Goal: Task Accomplishment & Management: Use online tool/utility

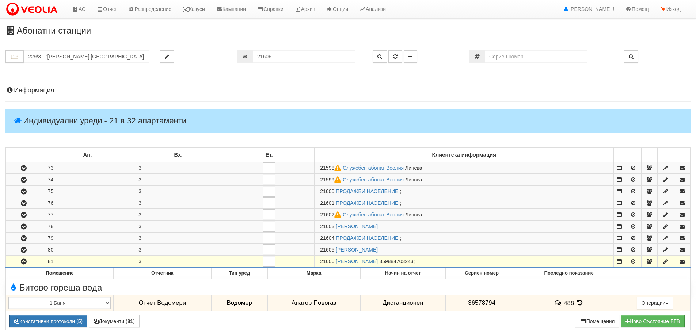
scroll to position [238, 0]
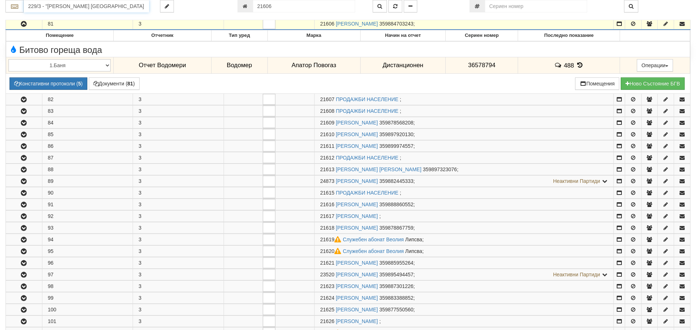
click at [101, 6] on input "229/3 - "ВЕОЛИЯ ЕНЕРДЖИ ВАРНА " ЕАД" at bounding box center [86, 6] width 125 height 12
click at [114, 18] on div "119/1 - Младост - "ВЕОЛИЯ"" at bounding box center [86, 18] width 123 height 8
type input "119/1 - Младост - "ВЕОЛИЯ""
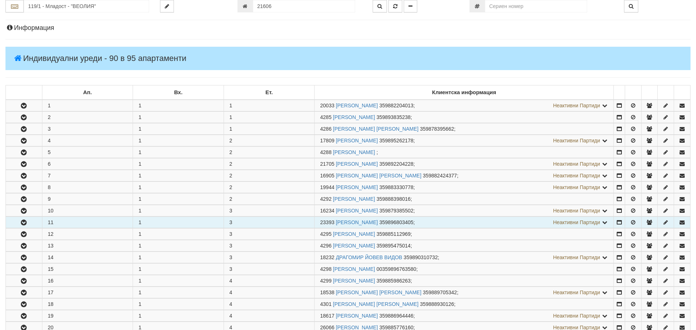
scroll to position [110, 0]
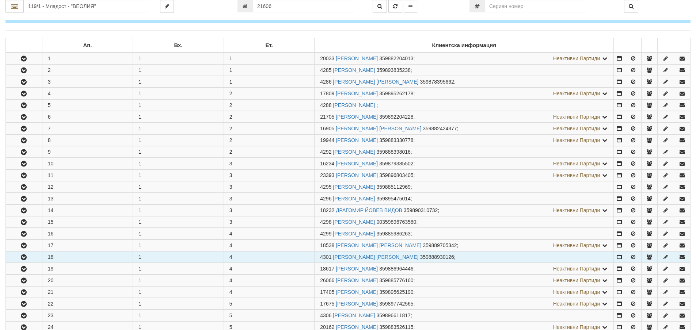
click at [33, 257] on button "button" at bounding box center [24, 257] width 36 height 11
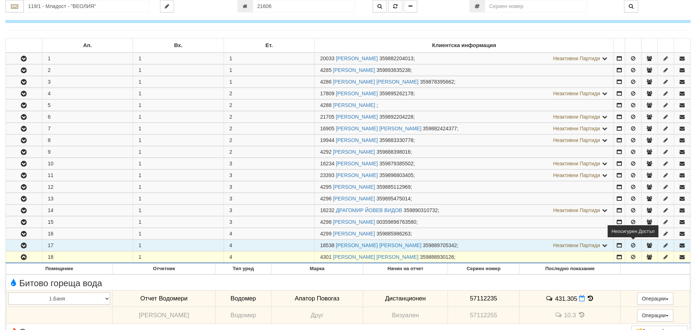
scroll to position [146, 0]
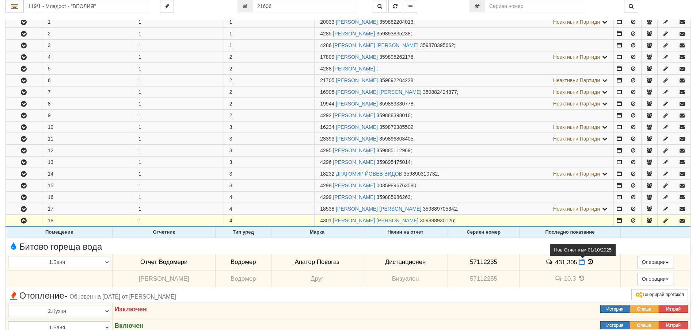
click at [579, 262] on icon at bounding box center [582, 262] width 6 height 6
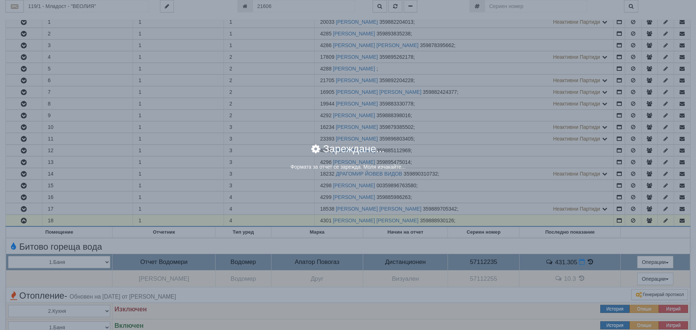
select select "8ac75930-9bfd-e511-80be-8d5a1dced85a"
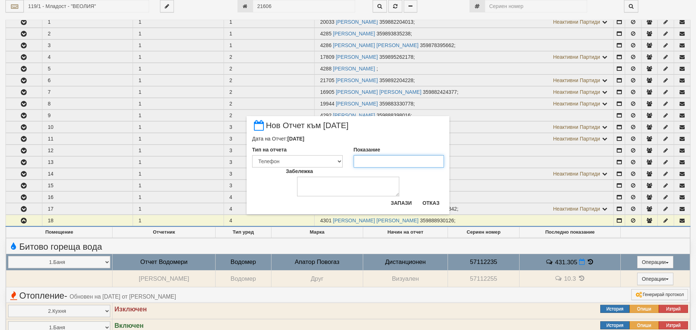
click at [364, 159] on input "Показание" at bounding box center [398, 161] width 91 height 12
drag, startPoint x: 433, startPoint y: 207, endPoint x: 468, endPoint y: 208, distance: 35.1
click at [432, 207] on button "Отказ" at bounding box center [431, 203] width 26 height 12
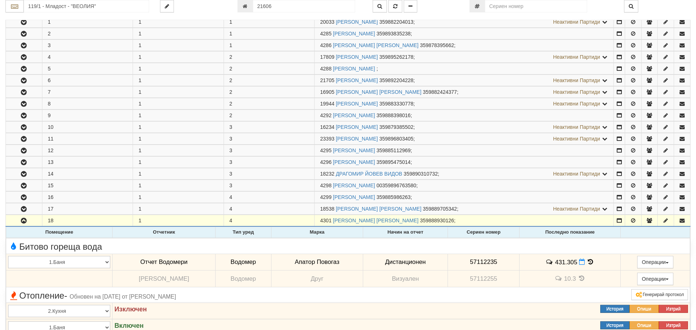
click at [589, 263] on icon at bounding box center [590, 262] width 8 height 6
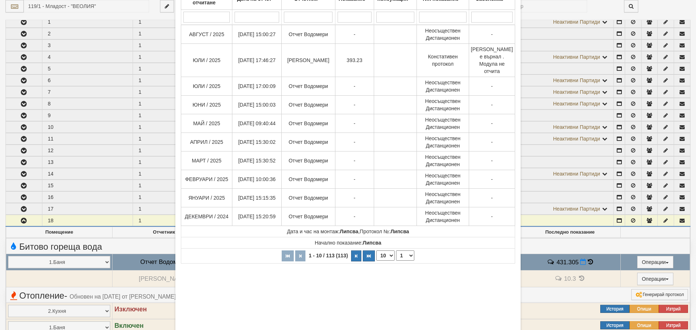
scroll to position [102, 0]
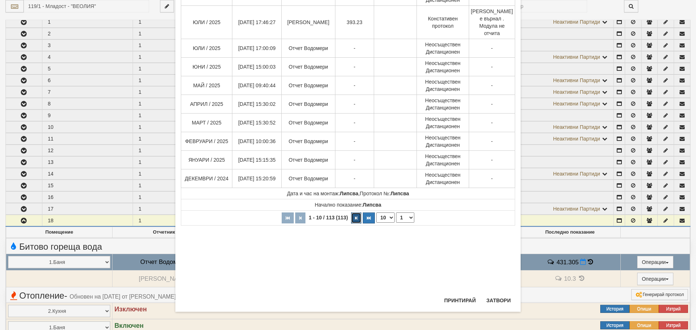
click at [353, 213] on button "button" at bounding box center [356, 217] width 10 height 11
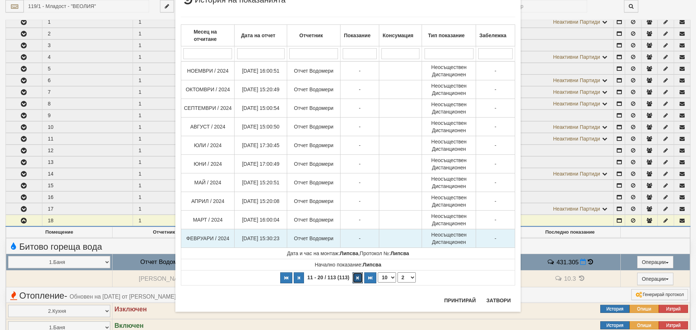
scroll to position [28, 0]
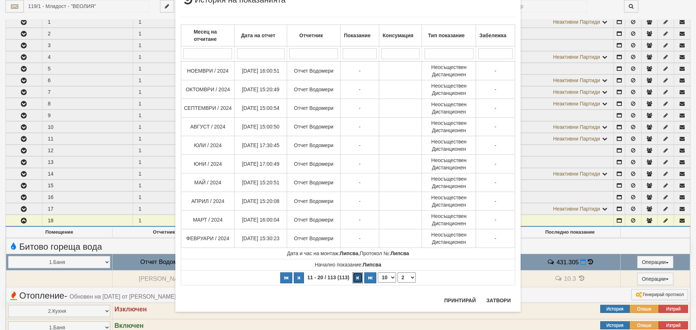
click at [355, 275] on button "button" at bounding box center [357, 277] width 10 height 11
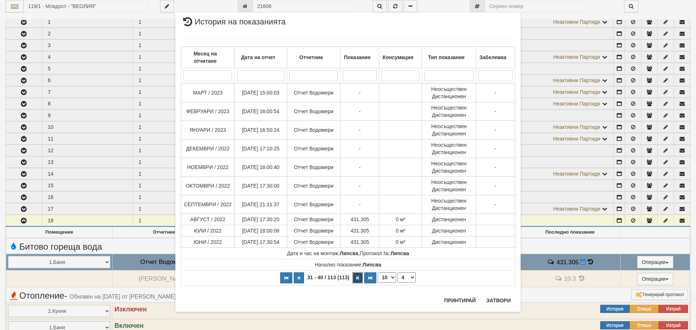
scroll to position [6, 0]
click at [356, 277] on icon "button" at bounding box center [357, 278] width 2 height 4
select select "5"
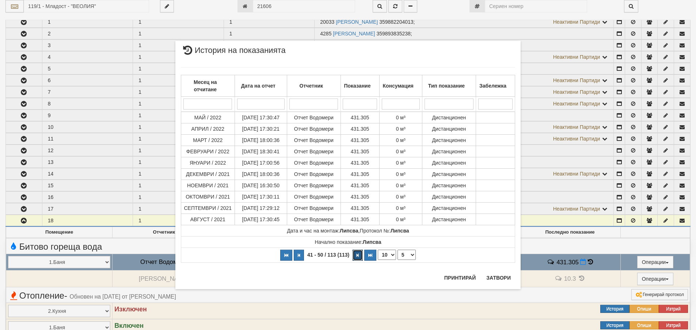
scroll to position [0, 0]
click at [501, 279] on button "Затвори" at bounding box center [498, 278] width 33 height 12
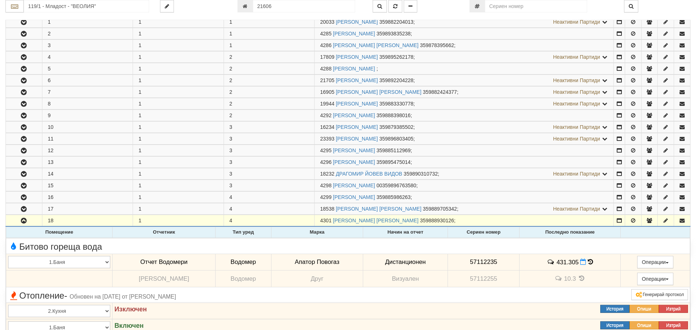
click at [585, 258] on td "431.305" at bounding box center [569, 262] width 101 height 17
click at [580, 261] on icon at bounding box center [583, 262] width 6 height 6
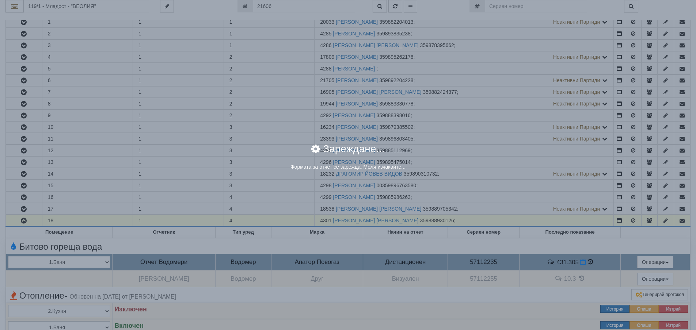
select select "8ac75930-9bfd-e511-80be-8d5a1dced85a"
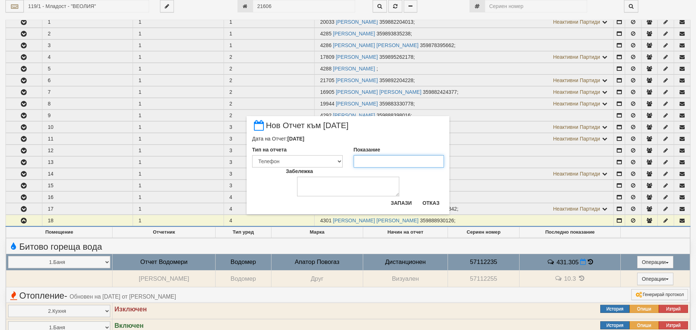
click at [386, 161] on input "Показание" at bounding box center [398, 161] width 91 height 12
type input "393.230"
click at [336, 188] on textarea "Забележка" at bounding box center [348, 187] width 102 height 20
click at [405, 200] on button "Запази" at bounding box center [401, 203] width 30 height 12
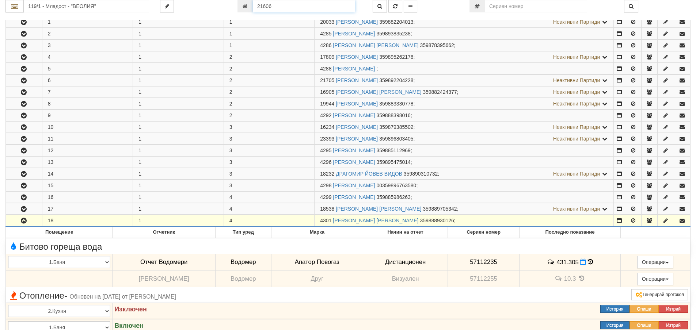
click at [286, 8] on input "21606" at bounding box center [304, 6] width 102 height 12
type input "21804"
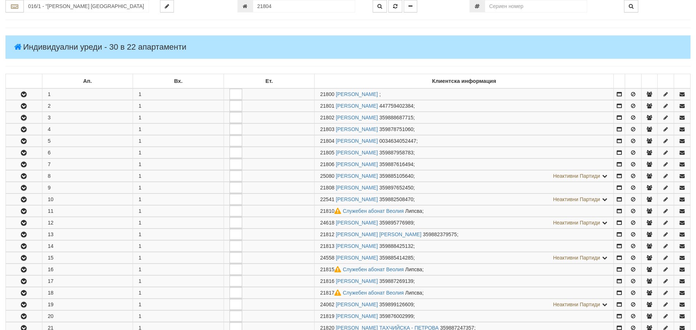
scroll to position [191, 0]
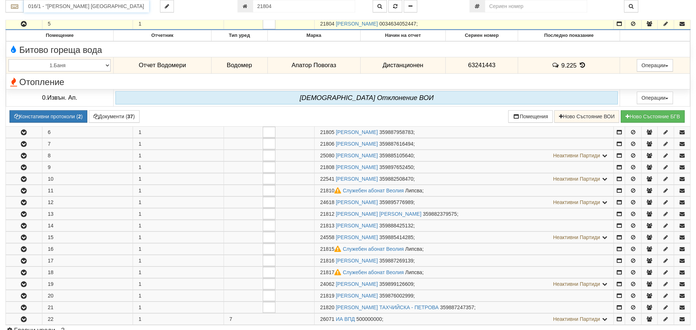
click at [141, 7] on input "016/1 - "ВЕОЛИЯ ЕНЕРДЖИ ВАРНА " ЕАД" at bounding box center [86, 6] width 125 height 12
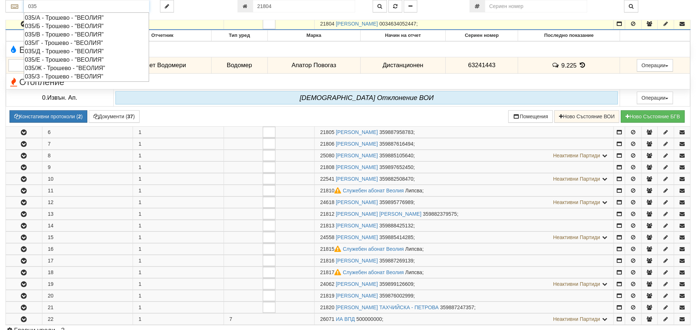
click at [45, 34] on div "035/В - Трошево - "ВЕОЛИЯ"" at bounding box center [86, 34] width 123 height 8
type input "035/В - Трошево - "ВЕОЛИЯ""
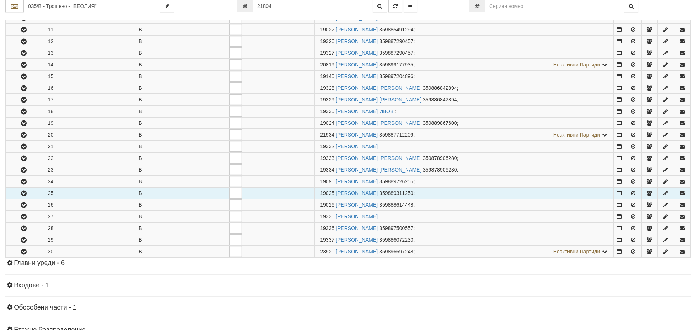
scroll to position [256, 0]
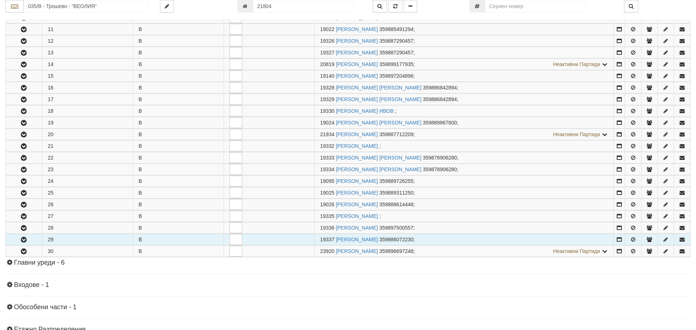
click at [27, 237] on icon "button" at bounding box center [23, 239] width 9 height 5
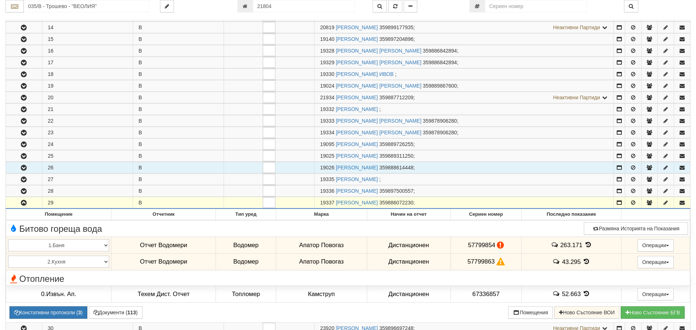
scroll to position [365, 0]
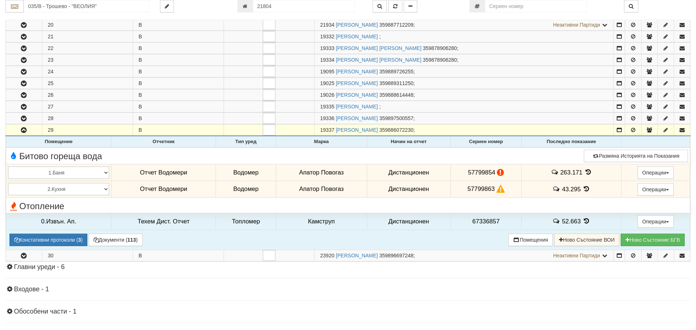
click at [587, 169] on icon at bounding box center [588, 172] width 8 height 6
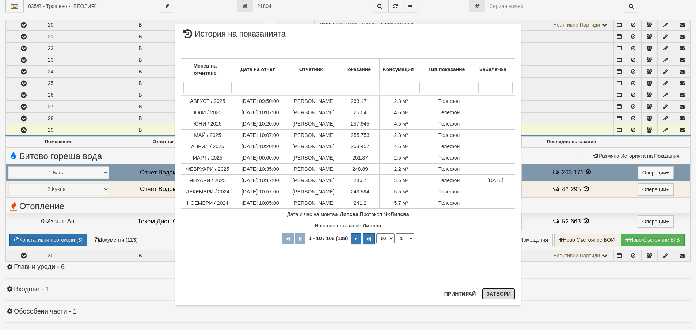
click at [506, 292] on button "Затвори" at bounding box center [498, 294] width 33 height 12
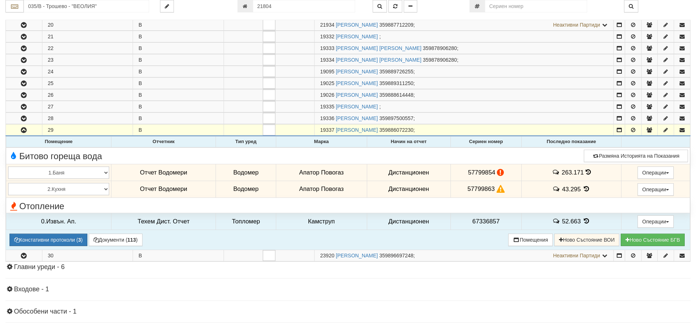
click at [582, 187] on icon at bounding box center [586, 189] width 8 height 6
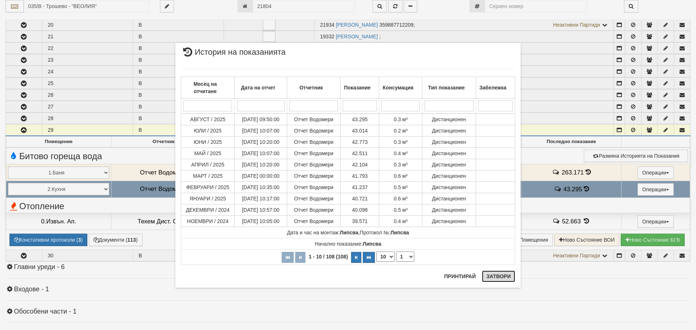
click at [501, 281] on button "Затвори" at bounding box center [498, 277] width 33 height 12
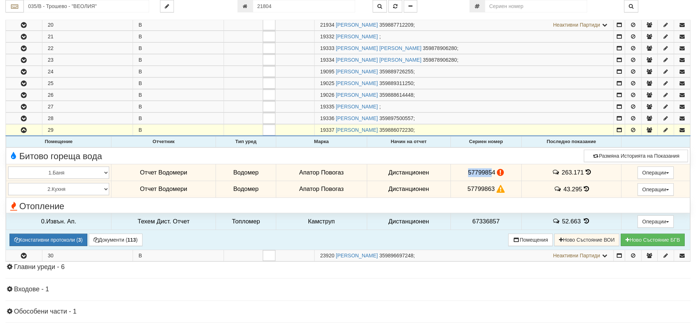
drag, startPoint x: 491, startPoint y: 174, endPoint x: 463, endPoint y: 176, distance: 28.6
click at [463, 176] on td "57799854" at bounding box center [485, 172] width 71 height 17
click at [491, 170] on span "57799854" at bounding box center [481, 172] width 27 height 7
drag, startPoint x: 493, startPoint y: 171, endPoint x: 463, endPoint y: 172, distance: 30.0
click at [463, 172] on td "57799854" at bounding box center [485, 172] width 71 height 17
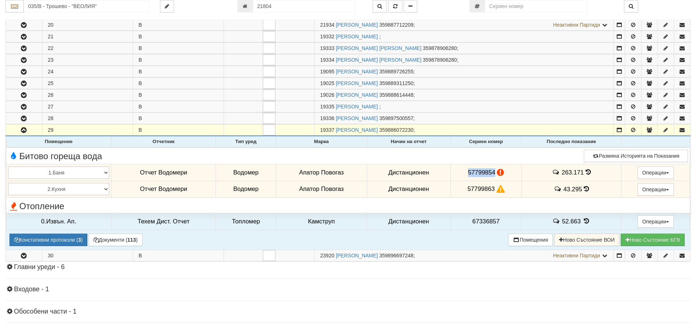
copy span "57799854"
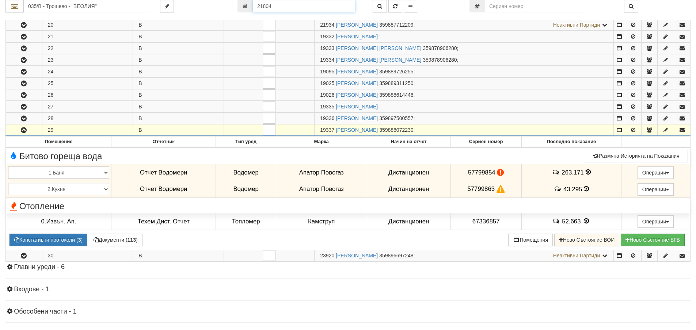
click at [294, 6] on input "21804" at bounding box center [304, 6] width 102 height 12
type input "9269"
type input "082/1 - "ВЕОЛИЯ ЕНЕРДЖИ ВАРНА " ЕАД"
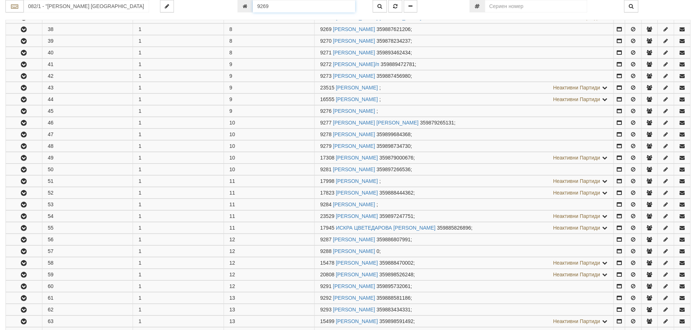
scroll to position [577, 0]
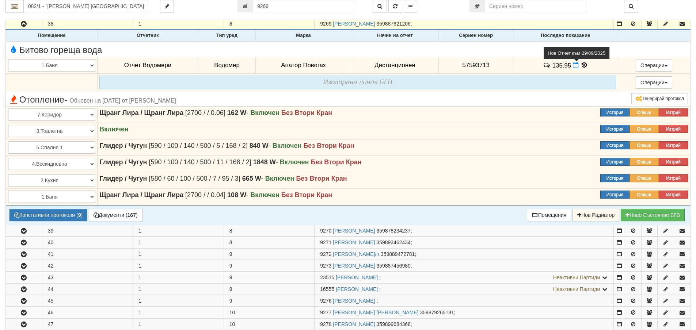
click at [574, 66] on icon at bounding box center [576, 65] width 6 height 6
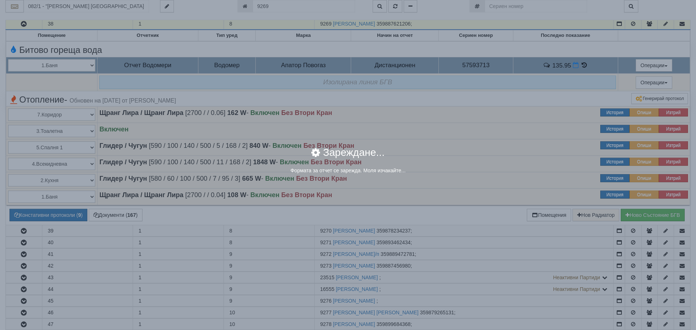
select select "8ac75930-9bfd-e511-80be-8d5a1dced85a"
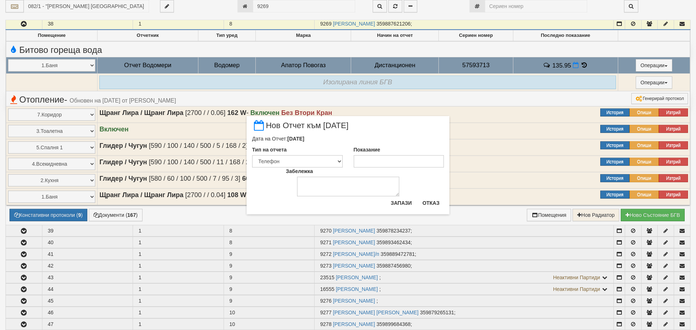
click at [376, 156] on div "Показание" at bounding box center [399, 157] width 102 height 22
click at [379, 157] on input "Показание" at bounding box center [398, 161] width 91 height 12
click at [365, 160] on input "1366" at bounding box center [398, 161] width 91 height 12
type input "136.6"
click at [407, 202] on button "Запази" at bounding box center [401, 203] width 30 height 12
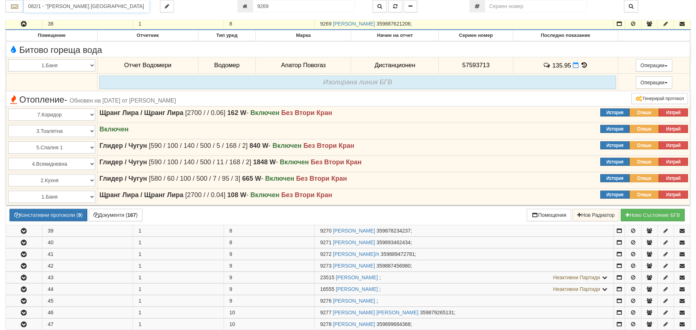
click at [101, 6] on input "082/1 - "ВЕОЛИЯ ЕНЕРДЖИ ВАРНА " ЕАД" at bounding box center [86, 6] width 125 height 12
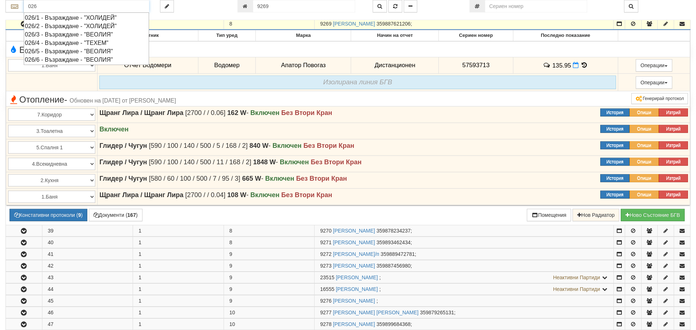
click at [68, 43] on div "026/4 - Възраждане - "ТЕХЕМ"" at bounding box center [86, 43] width 123 height 8
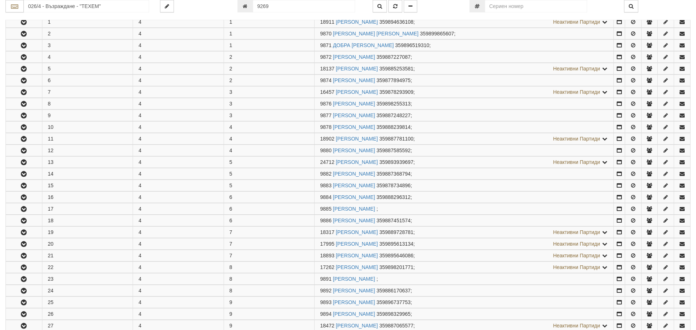
scroll to position [292, 0]
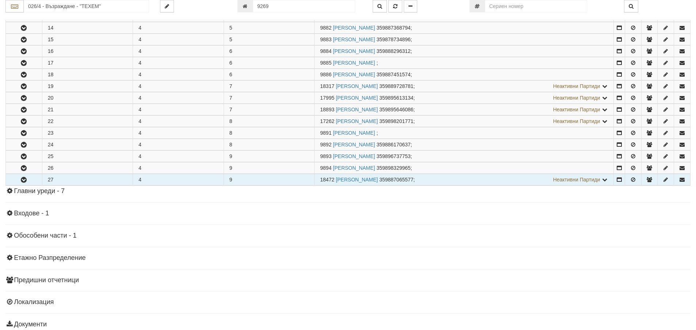
click at [25, 179] on icon "button" at bounding box center [23, 179] width 9 height 5
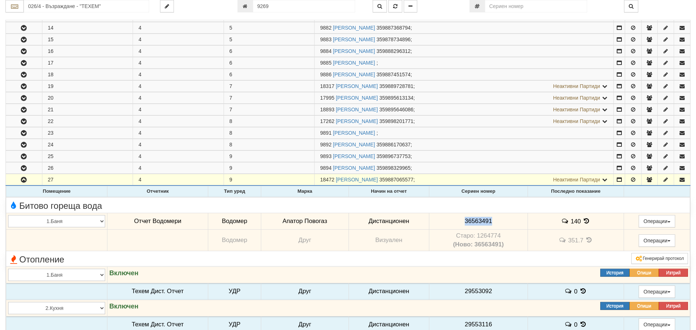
drag, startPoint x: 511, startPoint y: 219, endPoint x: 462, endPoint y: 223, distance: 49.5
click at [460, 223] on td "36563491" at bounding box center [478, 221] width 99 height 17
copy span "36563491"
click at [586, 222] on icon at bounding box center [586, 221] width 8 height 6
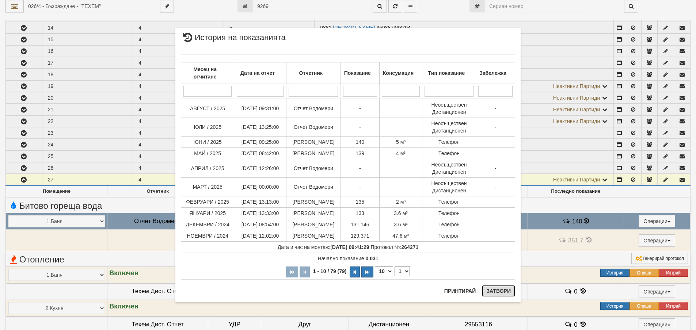
drag, startPoint x: 504, startPoint y: 292, endPoint x: 409, endPoint y: 291, distance: 95.3
click at [501, 292] on button "Затвори" at bounding box center [498, 291] width 33 height 12
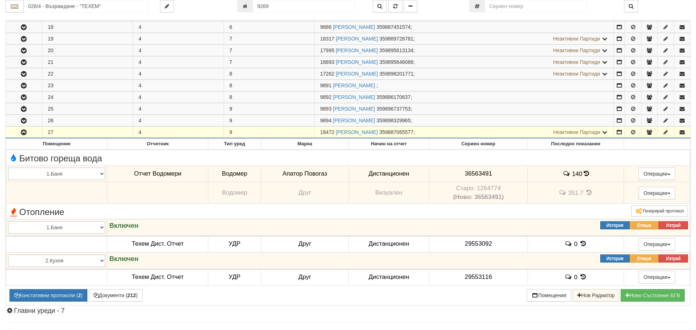
scroll to position [402, 0]
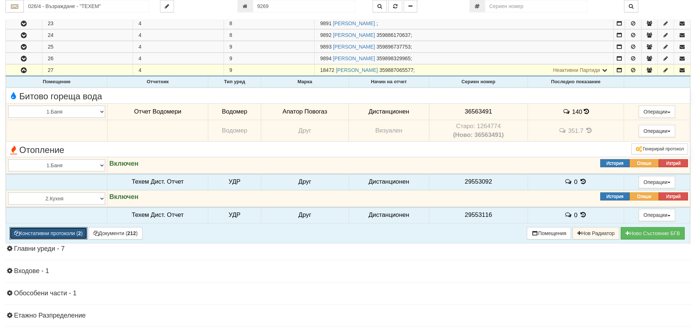
click at [71, 237] on button "Констативни протоколи ( 2 )" at bounding box center [48, 233] width 78 height 12
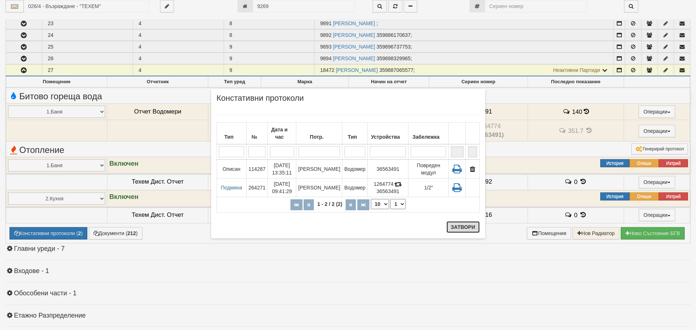
click at [458, 230] on button "Затвори" at bounding box center [462, 227] width 33 height 12
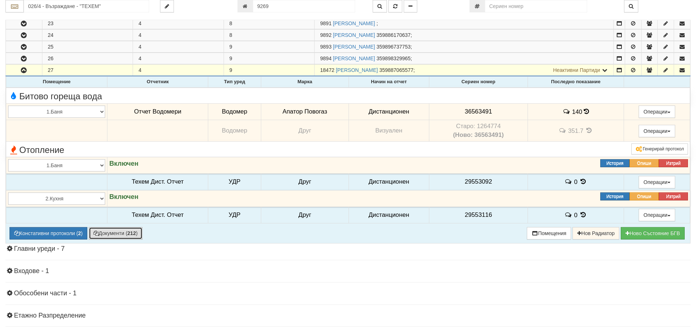
click at [117, 231] on button "Документи ( 212 )" at bounding box center [116, 233] width 54 height 12
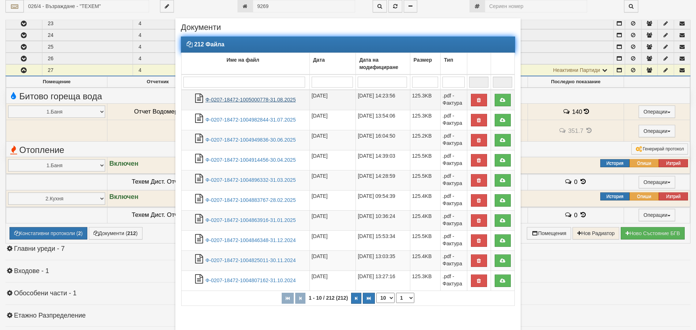
click at [234, 101] on link "Ф-0207-18472-1005000778-31.08.2025" at bounding box center [250, 100] width 90 height 6
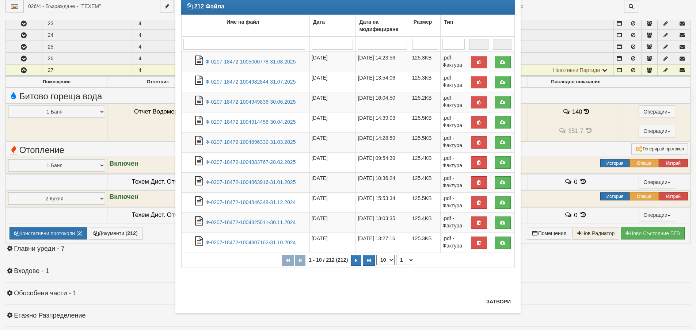
scroll to position [39, 0]
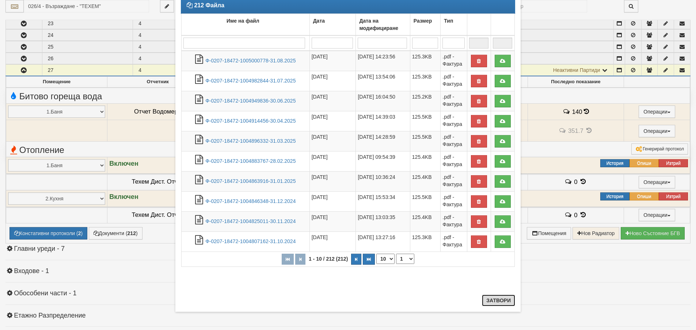
click at [497, 303] on button "Затвори" at bounding box center [498, 301] width 33 height 12
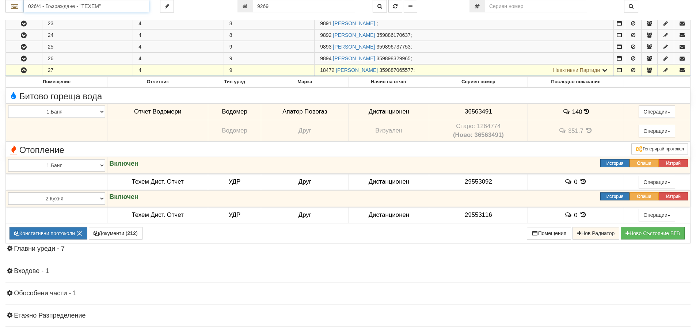
click at [87, 1] on input "026/4 - Възраждане - "ТЕХЕМ"" at bounding box center [86, 6] width 125 height 12
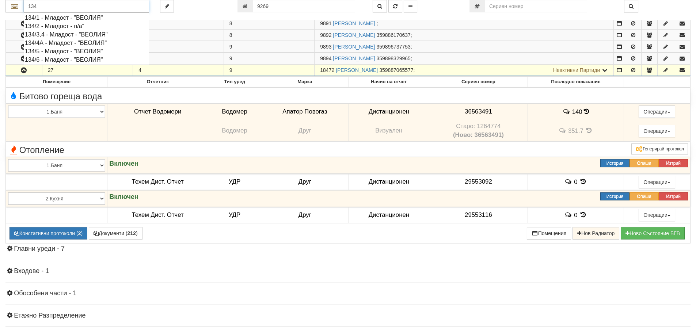
click at [75, 33] on div "134/3,4 - Младост - "ВЕОЛИЯ"" at bounding box center [86, 34] width 123 height 8
type input "134/3,4 - Младост - "ВЕОЛИЯ""
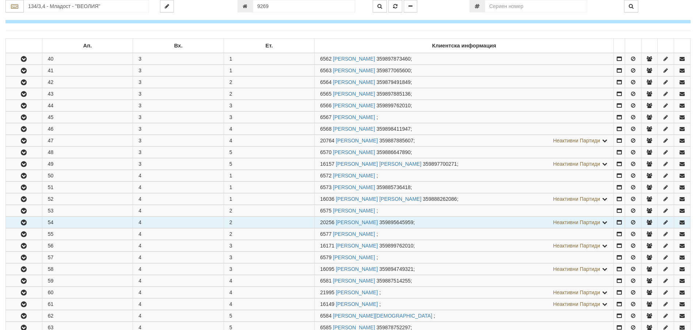
scroll to position [110, 0]
click at [22, 223] on icon "button" at bounding box center [23, 222] width 9 height 5
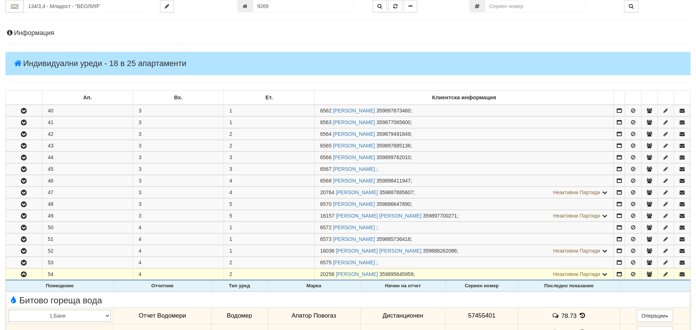
scroll to position [0, 0]
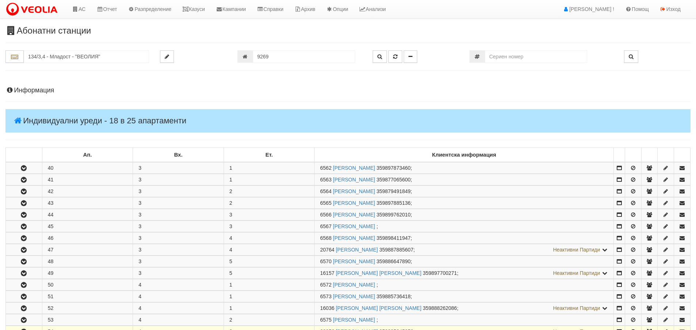
click at [41, 91] on h4 "Информация" at bounding box center [347, 90] width 685 height 7
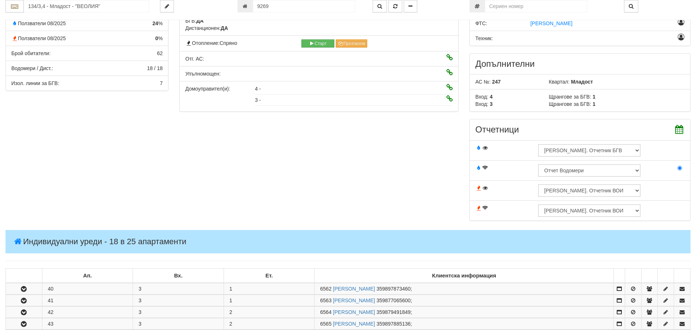
scroll to position [146, 0]
click at [105, 130] on div "Параметри Брой Апартаменти: 25 Ползватели 08/2025 24 % 0 % 62" at bounding box center [348, 104] width 696 height 248
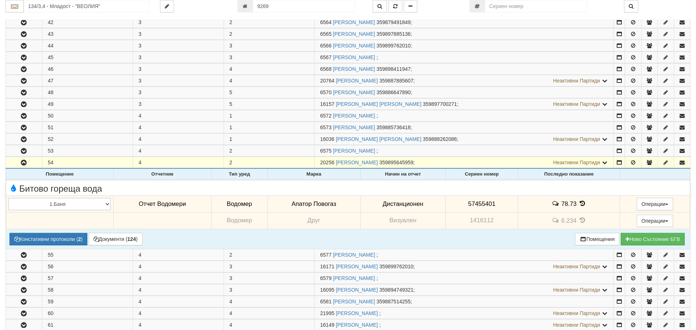
scroll to position [438, 0]
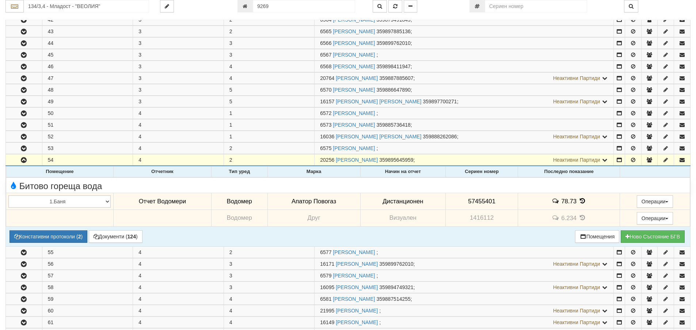
click at [581, 198] on icon at bounding box center [582, 201] width 8 height 6
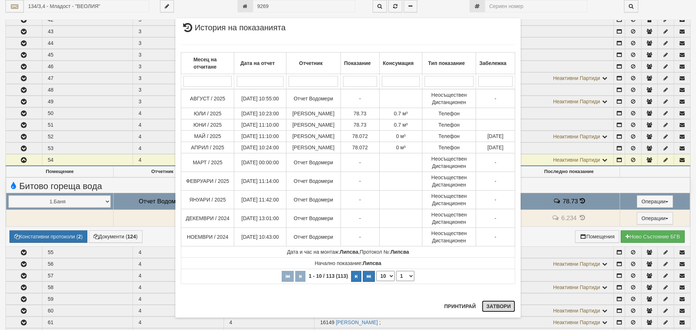
click at [494, 307] on button "Затвори" at bounding box center [498, 306] width 33 height 12
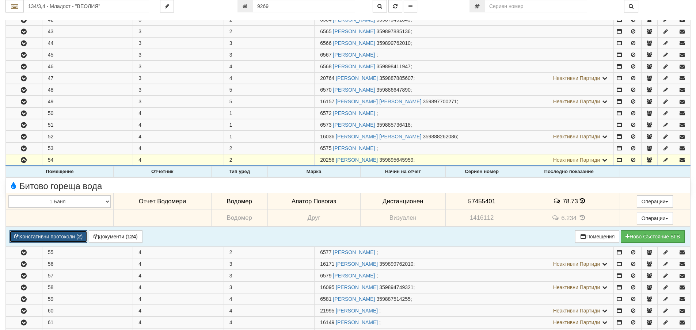
click at [66, 234] on button "Констативни протоколи ( 2 )" at bounding box center [48, 236] width 78 height 12
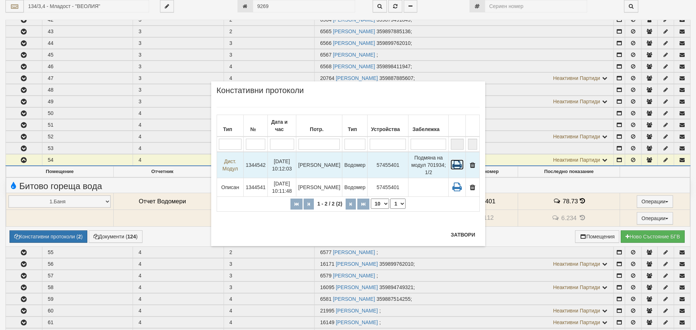
click at [457, 163] on icon at bounding box center [456, 165] width 13 height 10
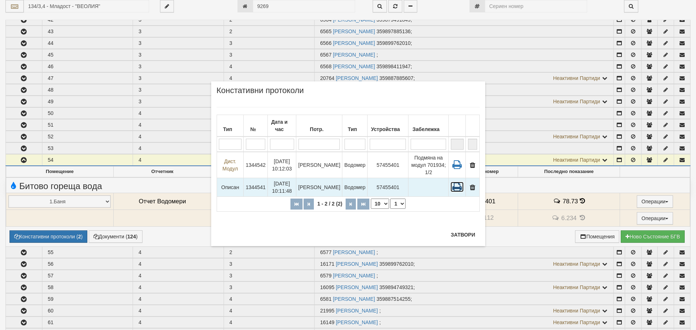
click at [456, 186] on icon at bounding box center [456, 187] width 13 height 10
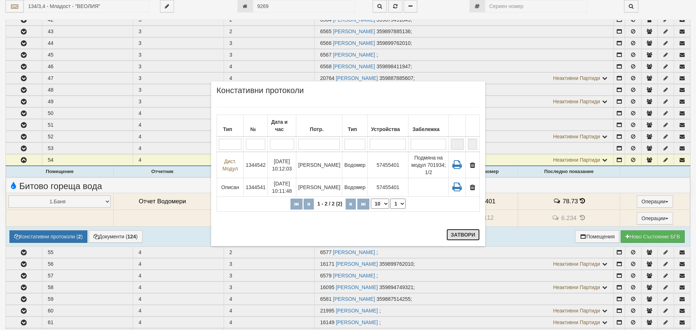
drag, startPoint x: 463, startPoint y: 236, endPoint x: 211, endPoint y: 231, distance: 252.0
click at [459, 237] on button "Затвори" at bounding box center [462, 235] width 33 height 12
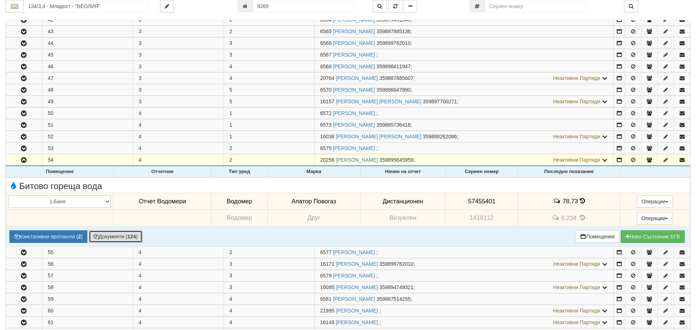
click at [111, 235] on button "Документи ( 124 )" at bounding box center [116, 236] width 54 height 12
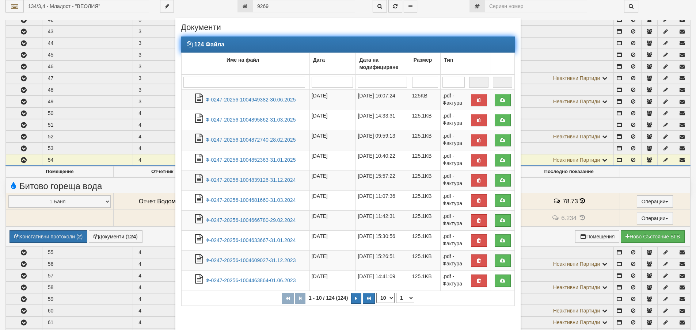
click at [250, 79] on input "search" at bounding box center [244, 82] width 122 height 11
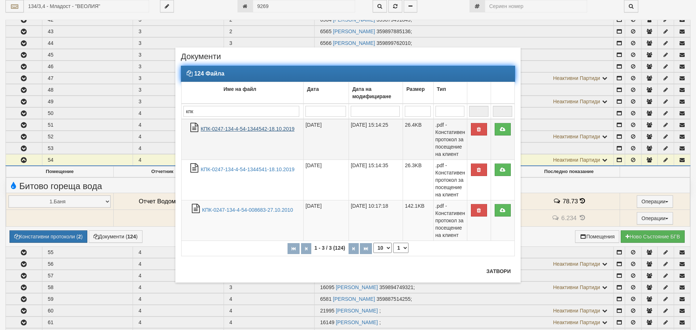
type input "кпк"
click at [271, 129] on link "КПК-0247-134-4-54-1344542-18.10.2019" at bounding box center [247, 129] width 94 height 6
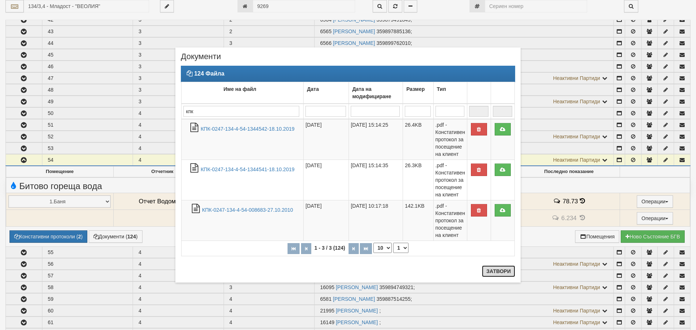
click at [497, 267] on button "Затвори" at bounding box center [498, 271] width 33 height 12
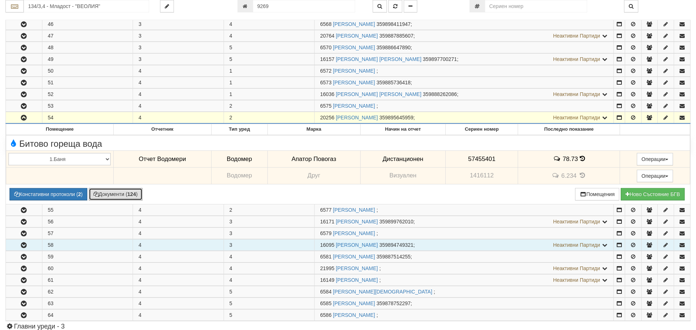
scroll to position [548, 0]
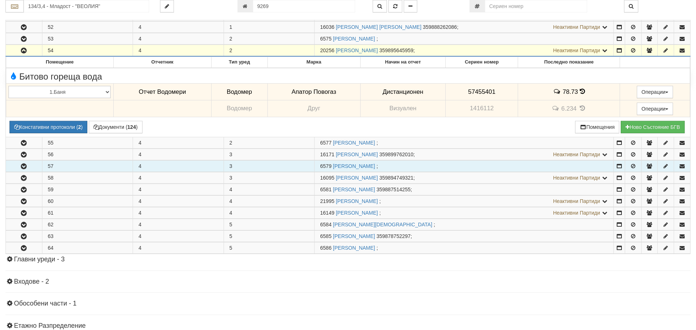
click at [28, 166] on button "button" at bounding box center [24, 166] width 36 height 11
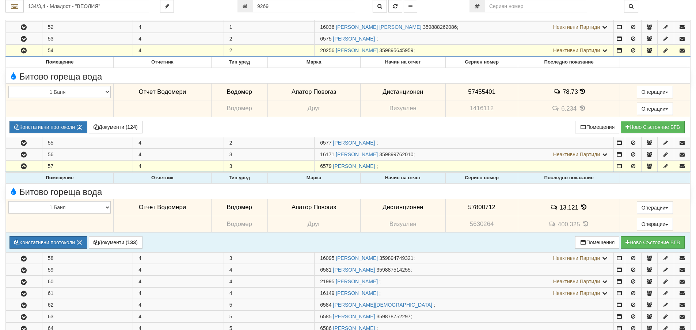
click at [581, 207] on icon at bounding box center [584, 207] width 8 height 6
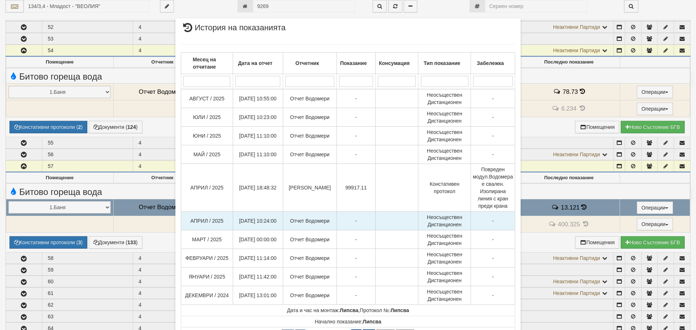
scroll to position [37, 0]
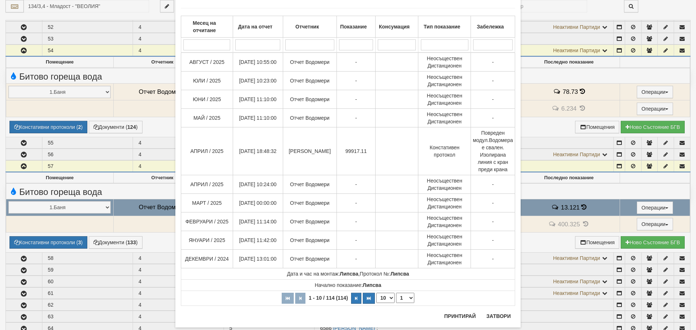
click at [489, 313] on div "Месец на отчитане Дата на отчет Отчетник Показание Консумация Тип показание Заб…" at bounding box center [348, 157] width 334 height 313
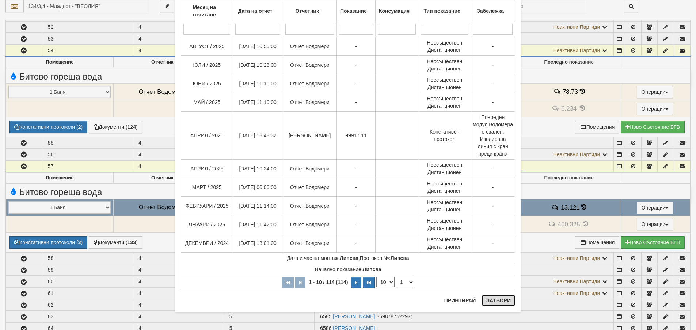
click at [500, 298] on button "Затвори" at bounding box center [498, 301] width 33 height 12
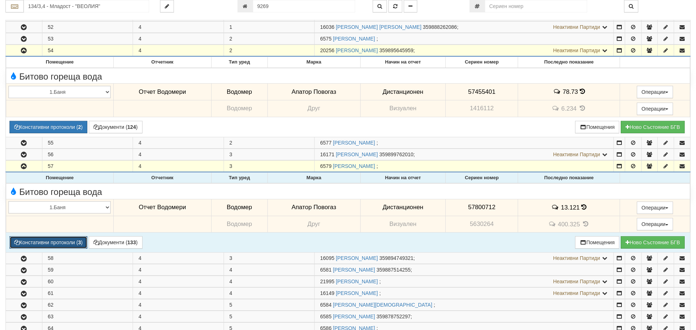
click at [76, 240] on button "Констативни протоколи ( 3 )" at bounding box center [48, 242] width 78 height 12
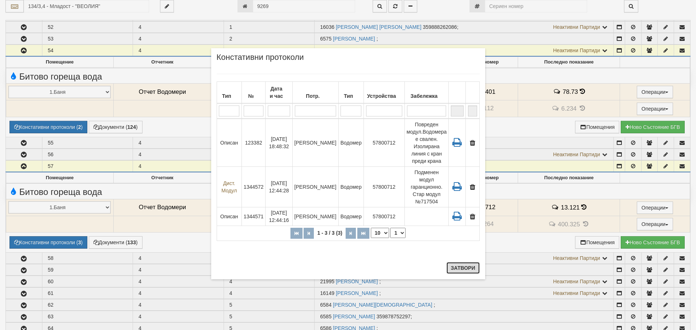
click at [460, 268] on button "Затвори" at bounding box center [462, 268] width 33 height 12
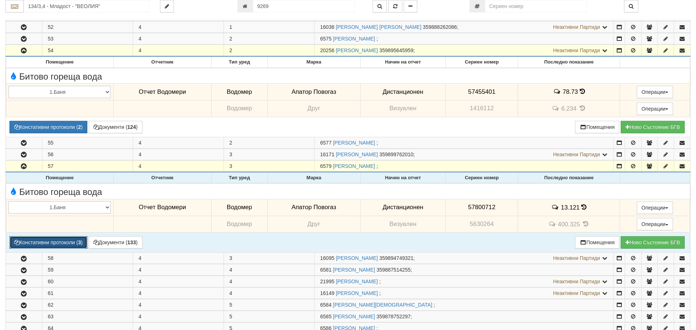
click at [54, 239] on button "Констативни протоколи ( 3 )" at bounding box center [48, 242] width 78 height 12
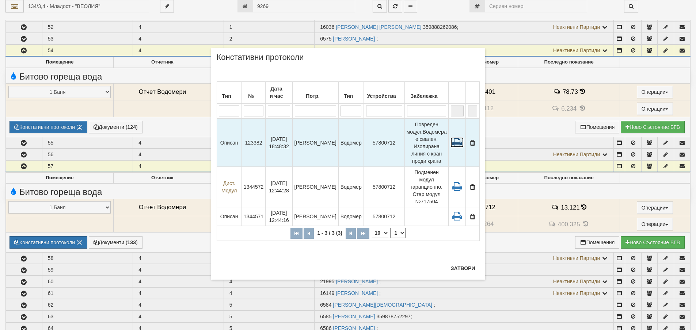
click at [453, 141] on icon at bounding box center [456, 142] width 13 height 10
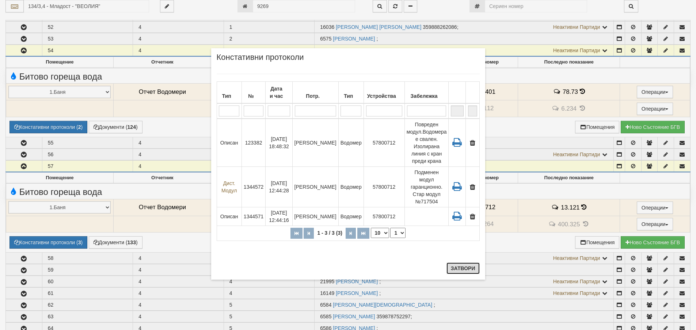
click at [455, 268] on button "Затвори" at bounding box center [462, 269] width 33 height 12
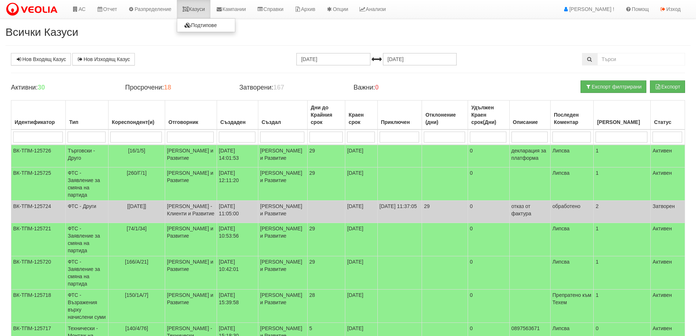
click at [203, 6] on link "Казуси" at bounding box center [194, 9] width 34 height 18
